Goal: Find specific page/section: Find specific page/section

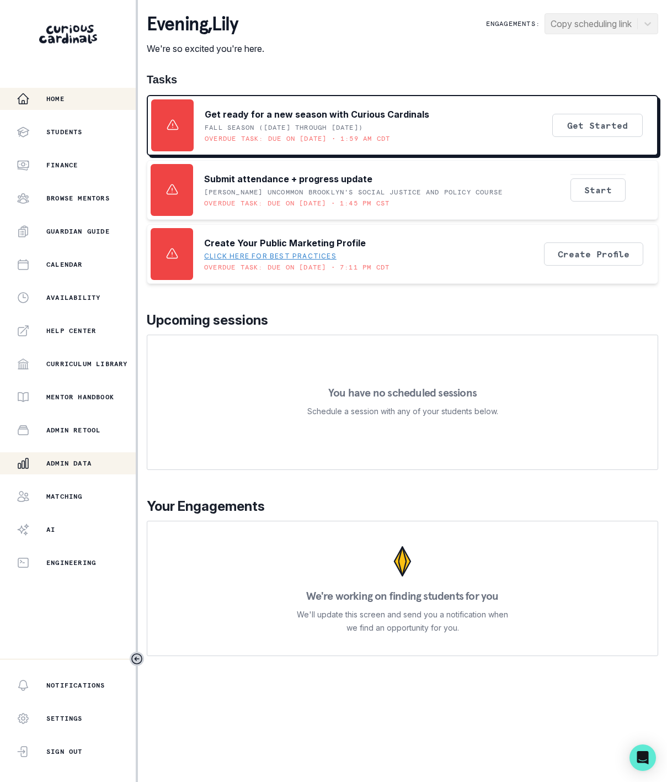
click at [65, 466] on p "Admin Data" at bounding box center [68, 463] width 45 height 9
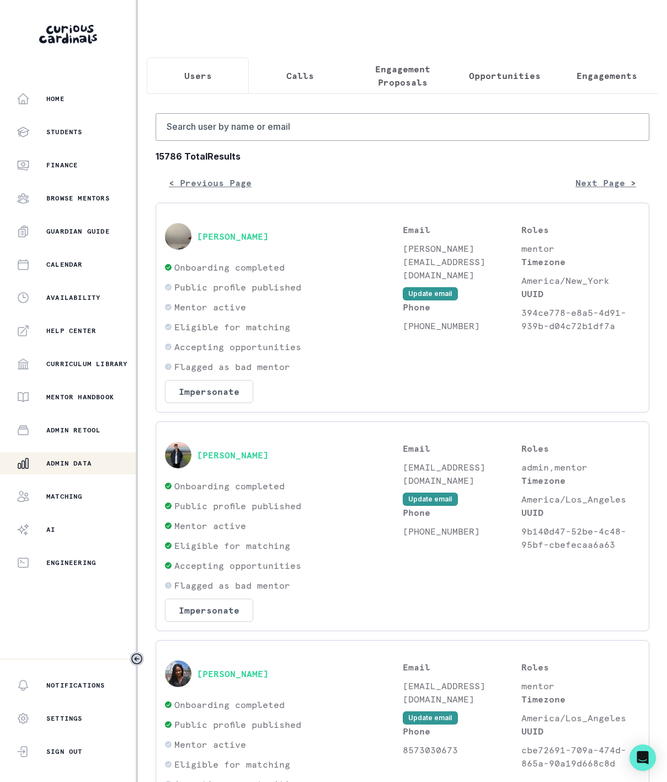
click at [389, 86] on p "Engagement Proposals" at bounding box center [402, 75] width 83 height 26
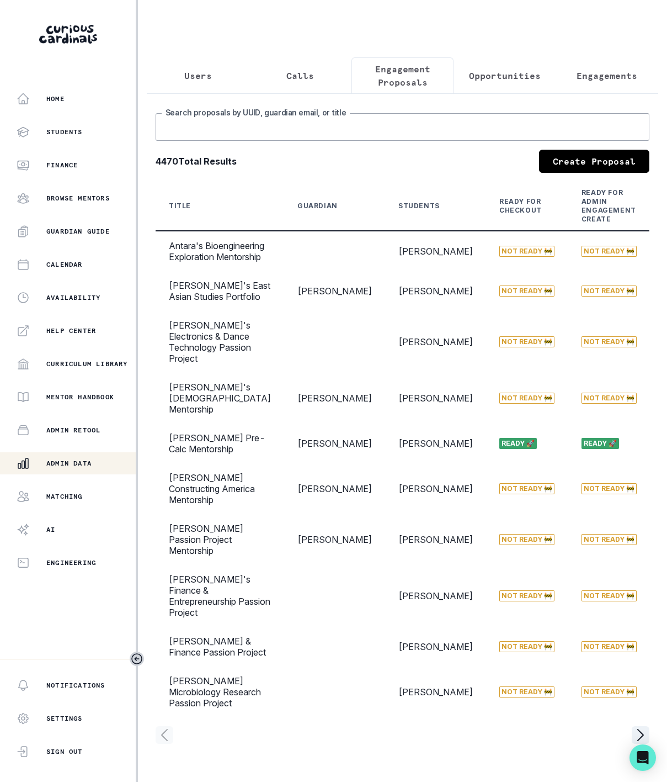
click at [264, 141] on input "Search proposals by UUID, guardian email, or title" at bounding box center [403, 127] width 494 height 28
type input "[PERSON_NAME]"
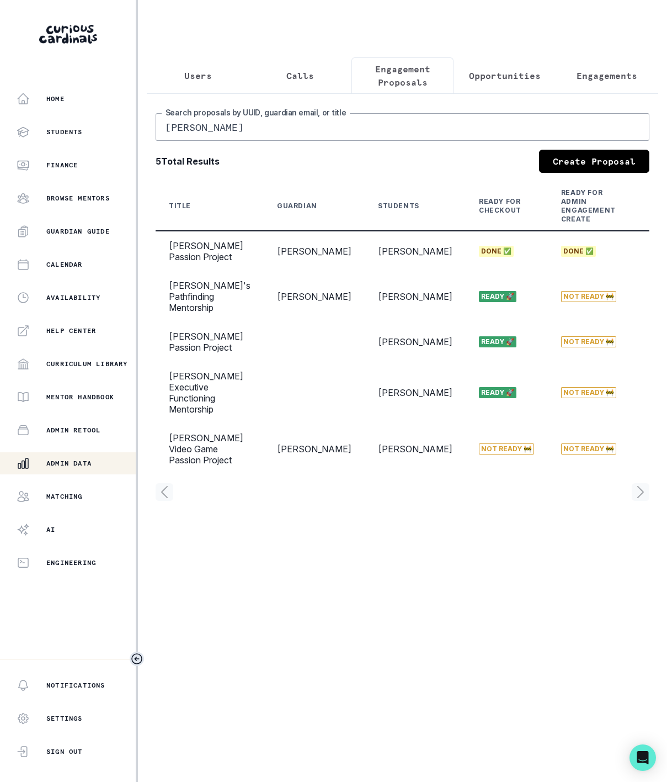
click at [136, 655] on icon "Toggle sidebar" at bounding box center [136, 658] width 13 height 13
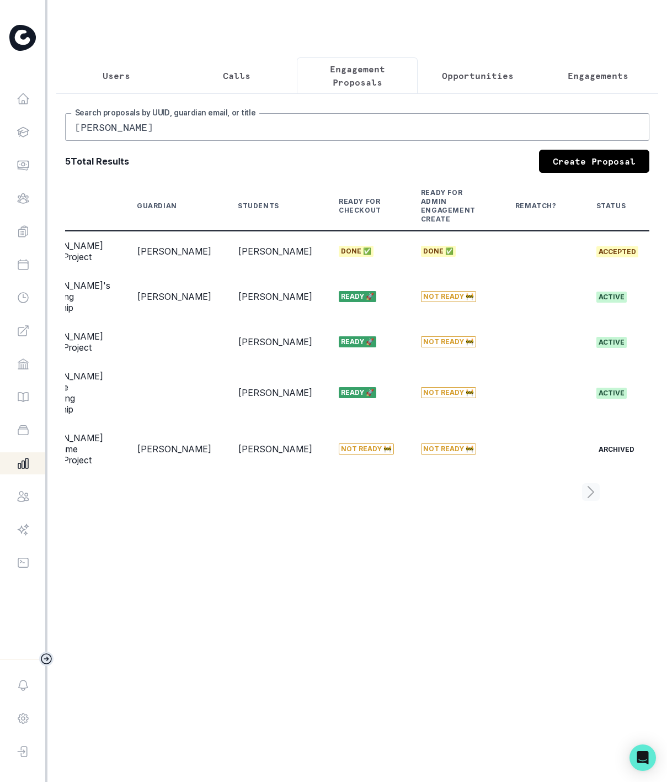
scroll to position [0, 171]
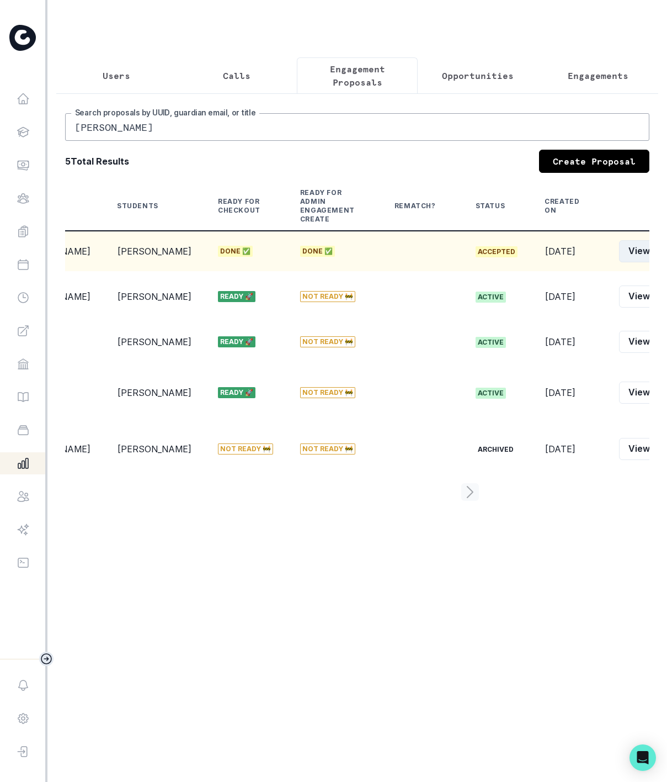
click at [619, 262] on button "View" at bounding box center [639, 251] width 40 height 22
